Goal: Learn about a topic

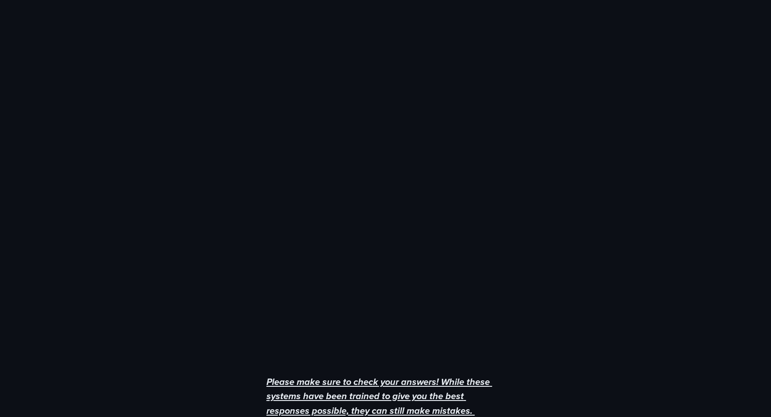
scroll to position [491, 0]
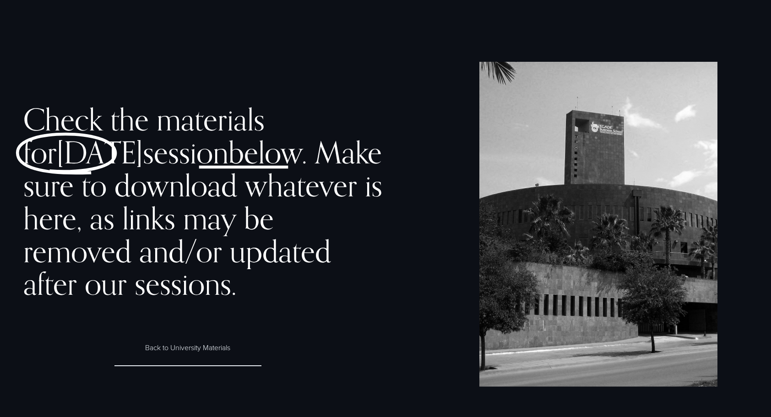
scroll to position [536, 0]
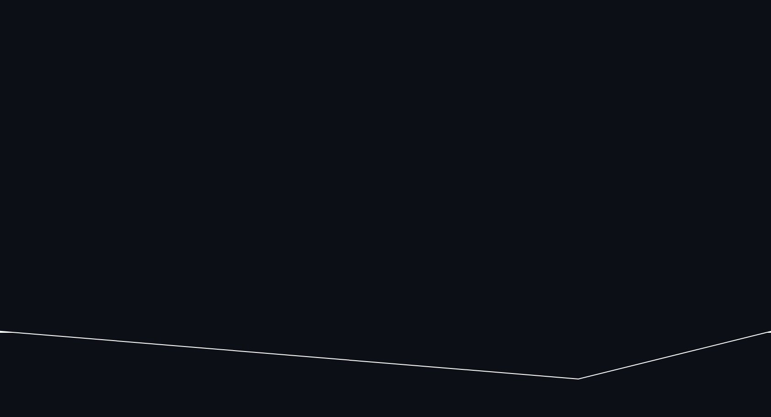
scroll to position [491, 0]
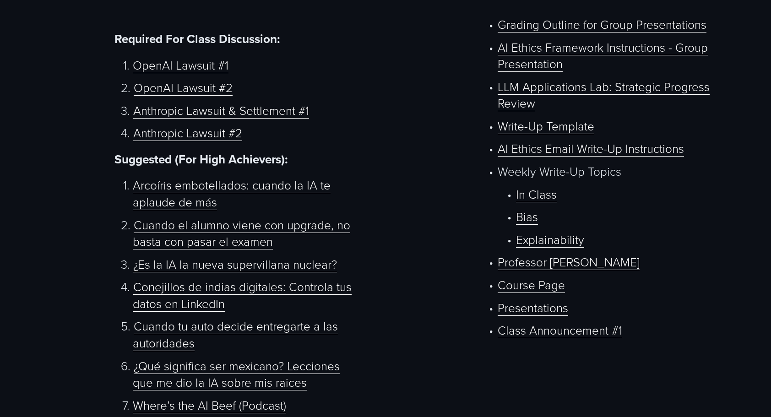
scroll to position [536, 0]
